Goal: Task Accomplishment & Management: Use online tool/utility

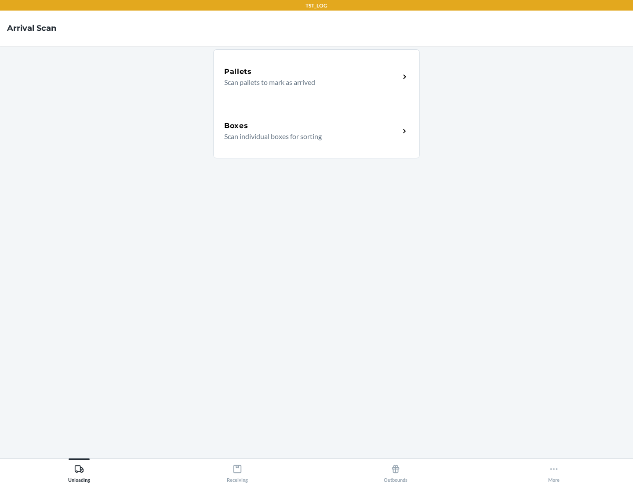
click at [312, 126] on div "Boxes" at bounding box center [311, 125] width 175 height 11
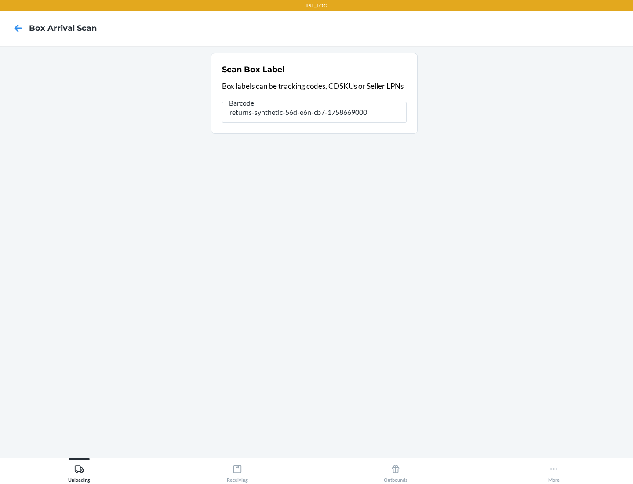
type input "returns-synthetic-56d-e6n-cb7-1758669000"
